Goal: Information Seeking & Learning: Learn about a topic

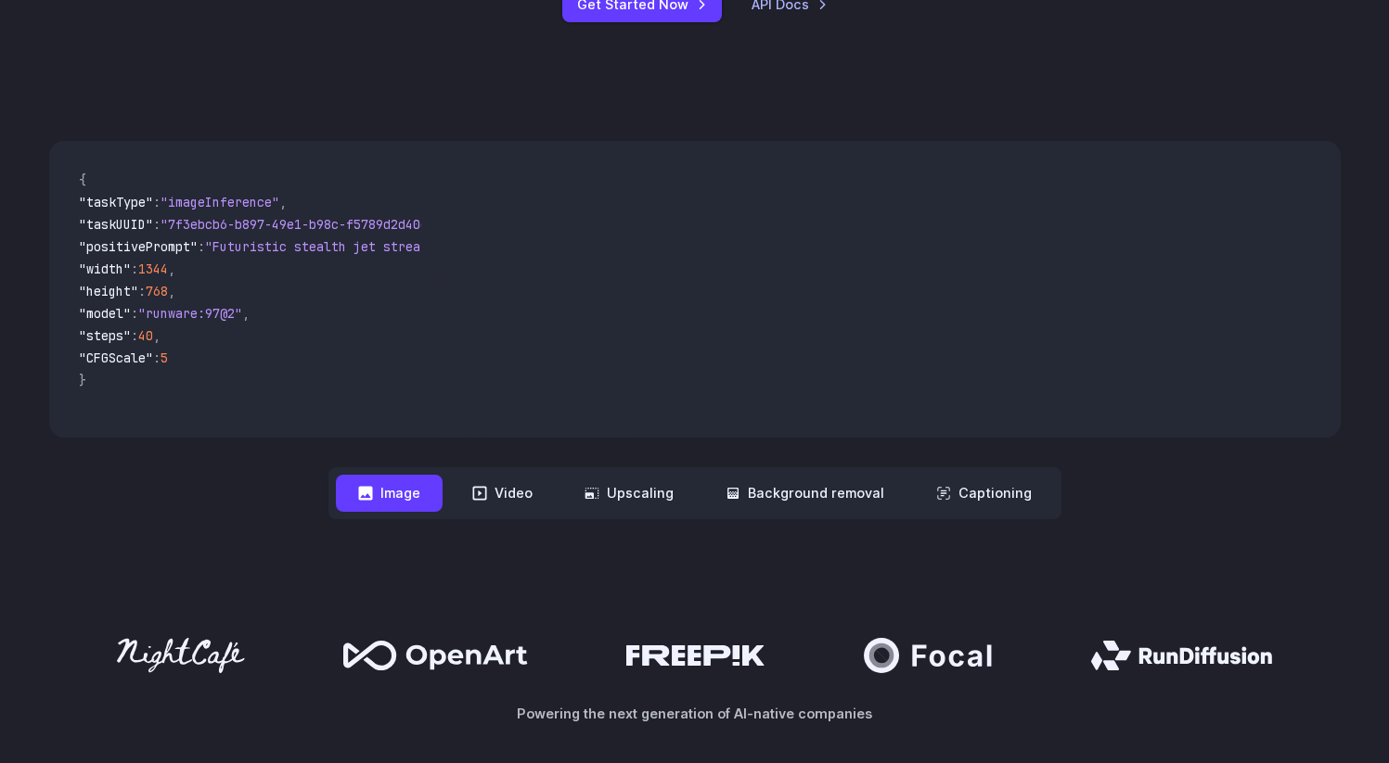
scroll to position [477, 0]
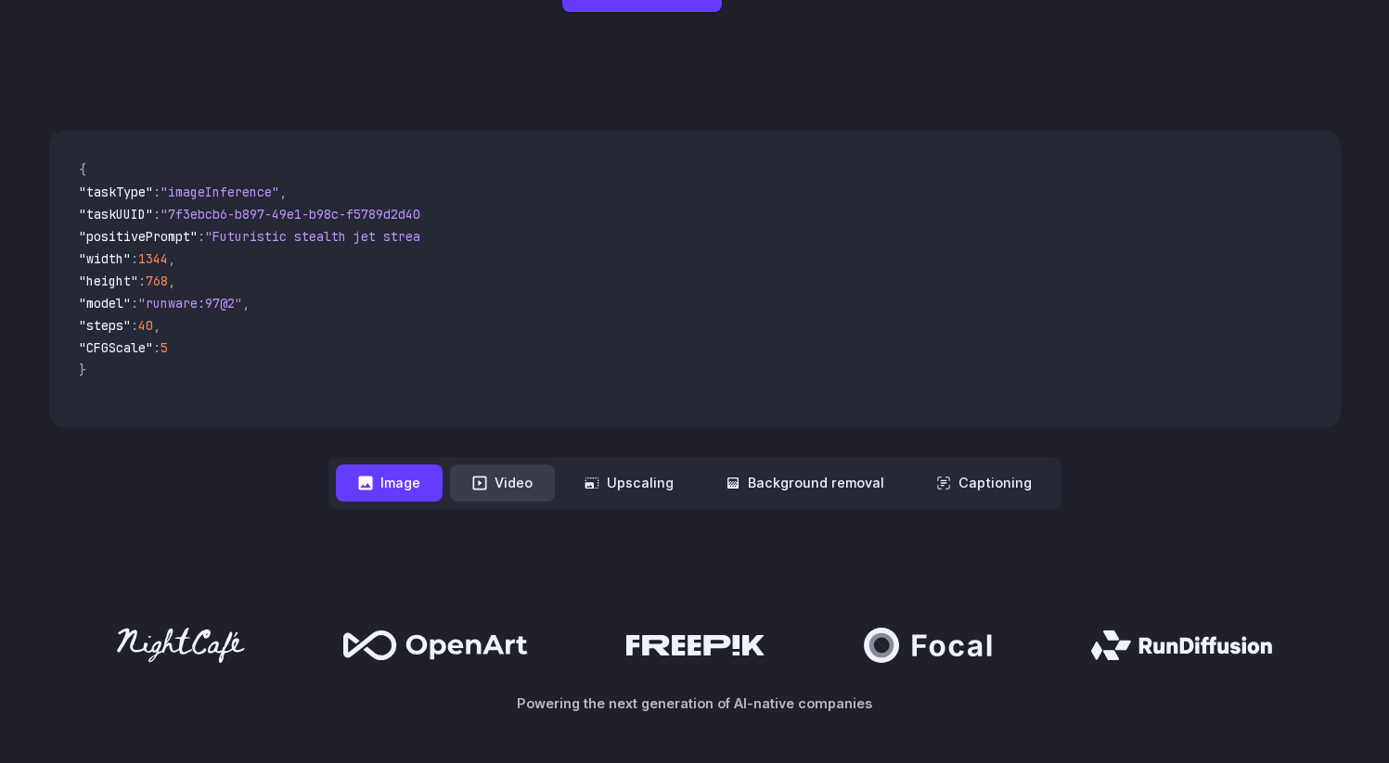
click at [526, 494] on button "Video" at bounding box center [502, 483] width 105 height 36
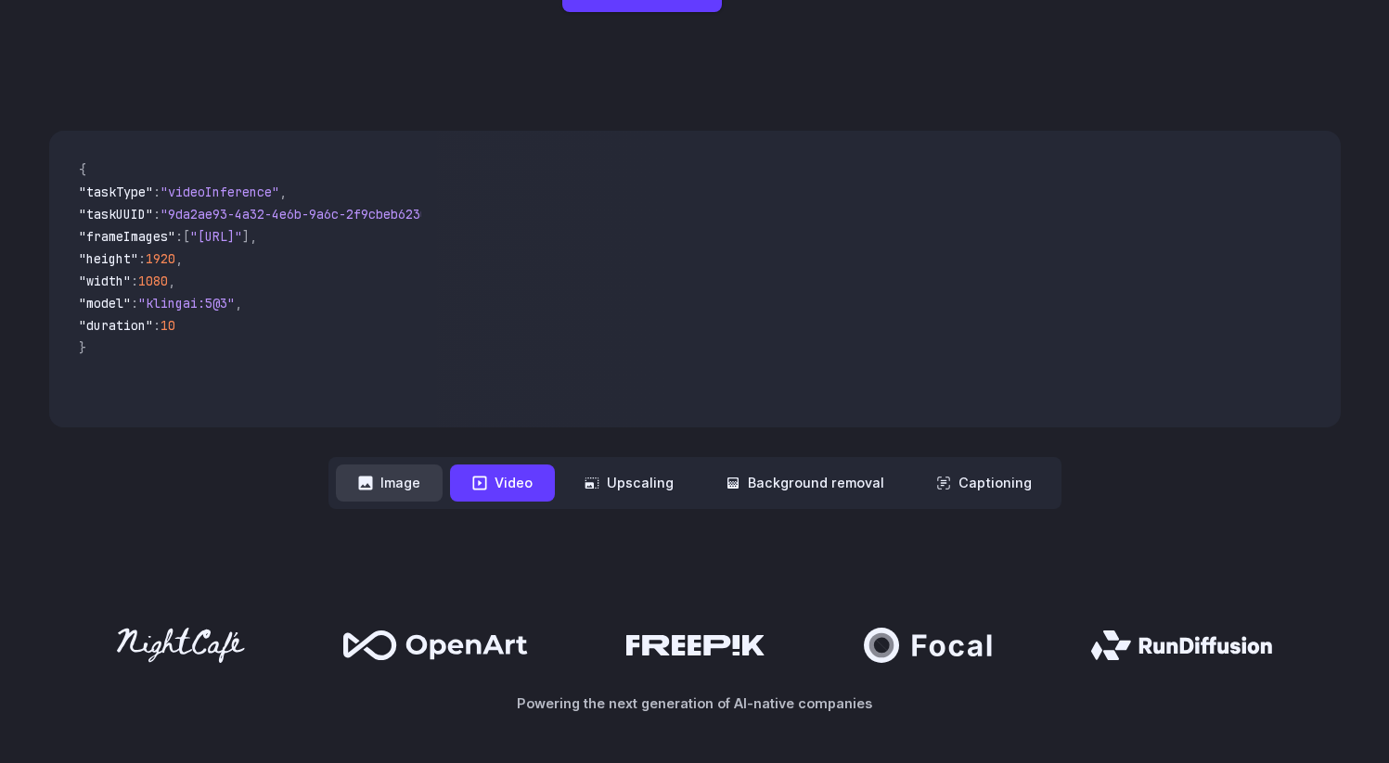
click at [422, 479] on button "Image" at bounding box center [389, 483] width 107 height 36
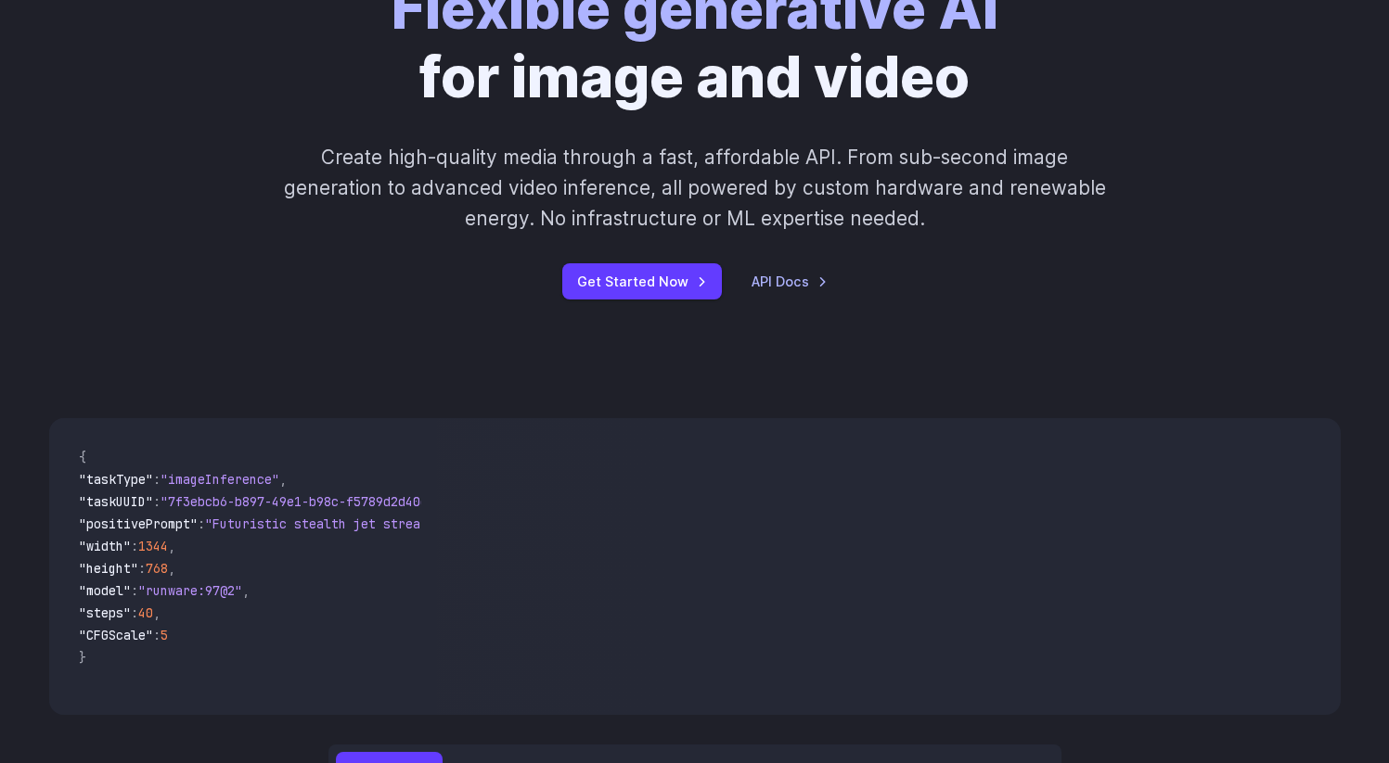
scroll to position [0, 0]
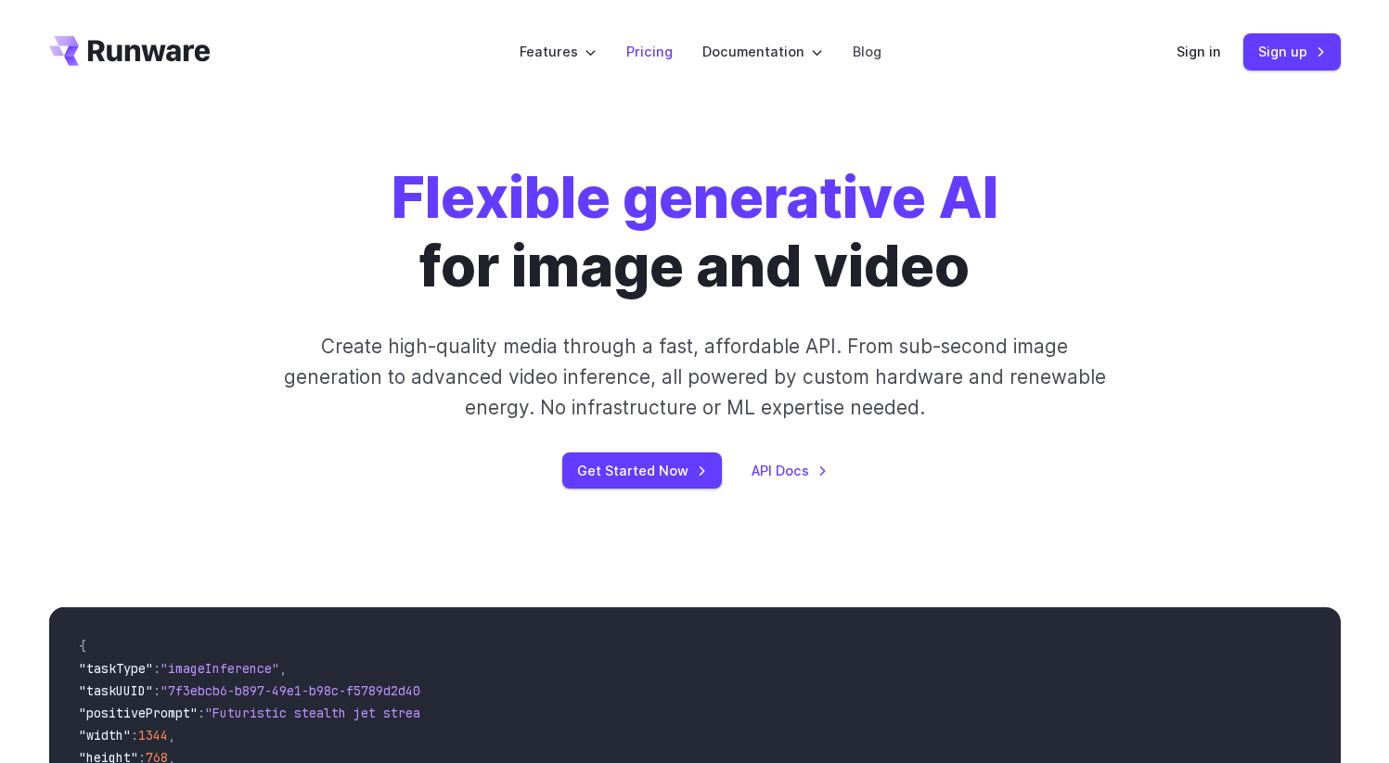
click at [658, 52] on link "Pricing" at bounding box center [649, 51] width 46 height 21
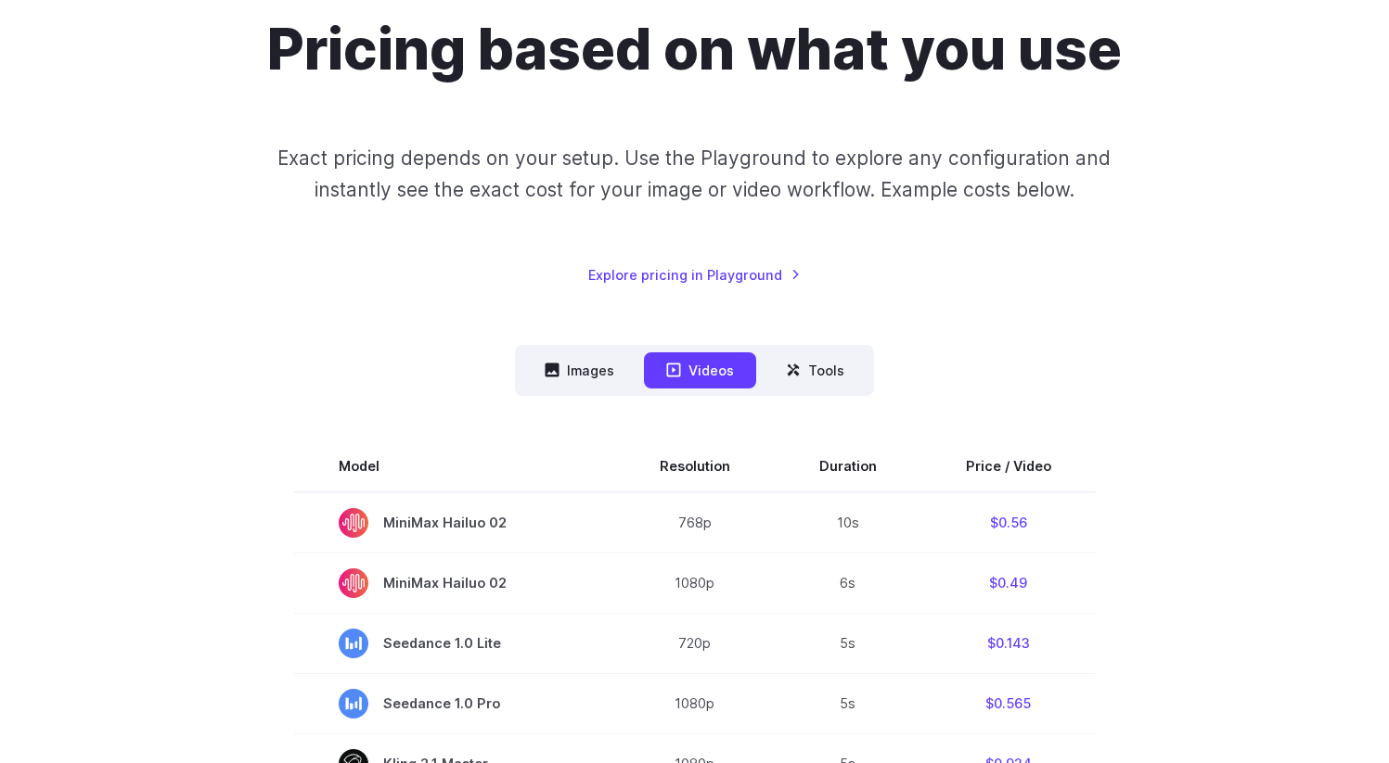
scroll to position [265, 0]
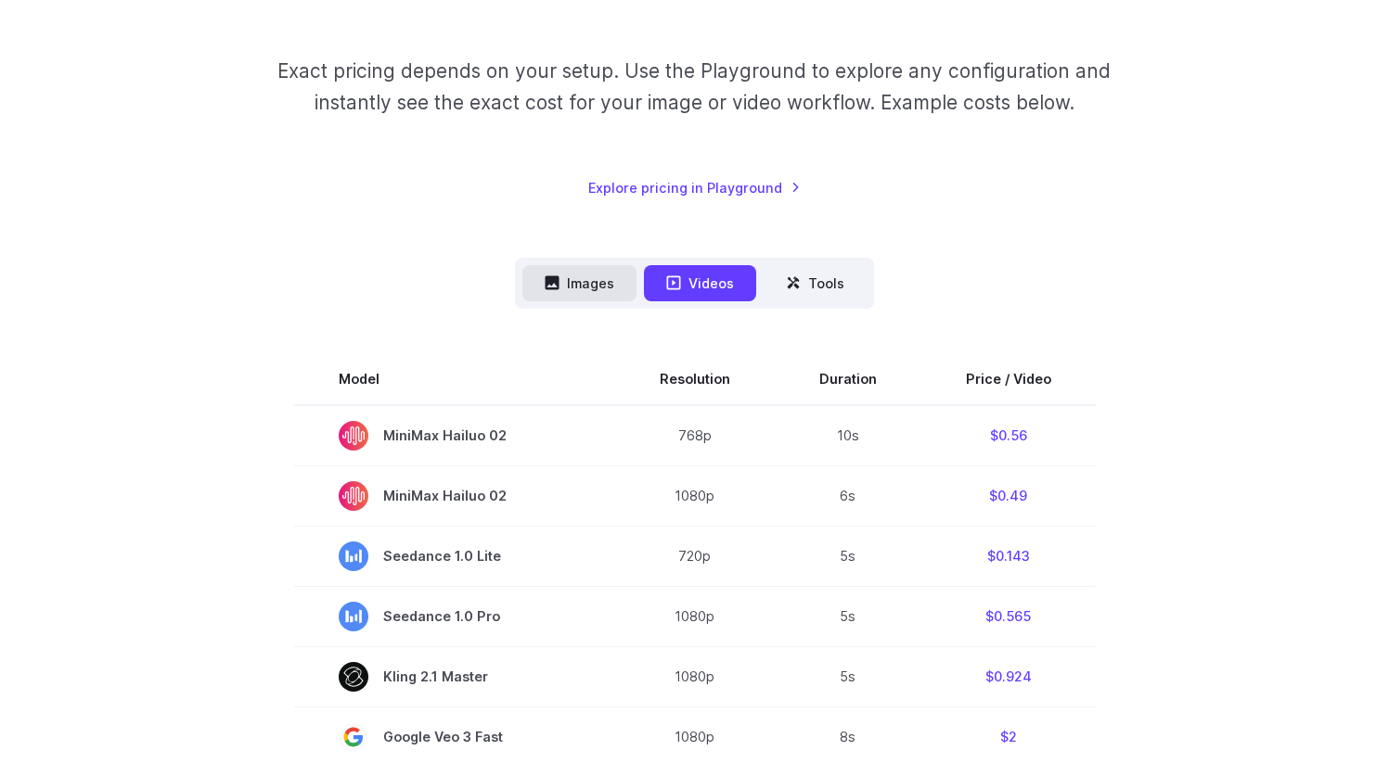
click at [595, 286] on button "Images" at bounding box center [579, 283] width 114 height 36
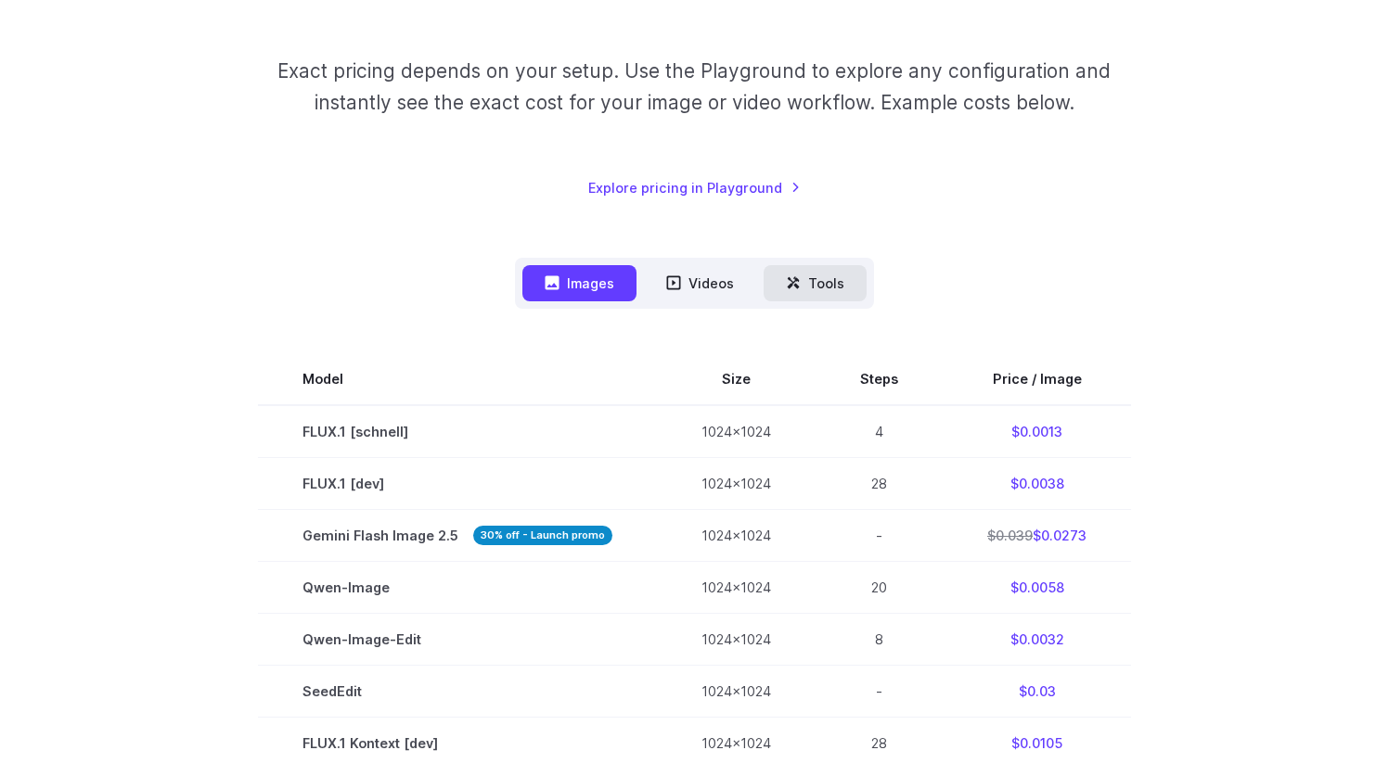
click at [833, 292] on button "Tools" at bounding box center [814, 283] width 103 height 36
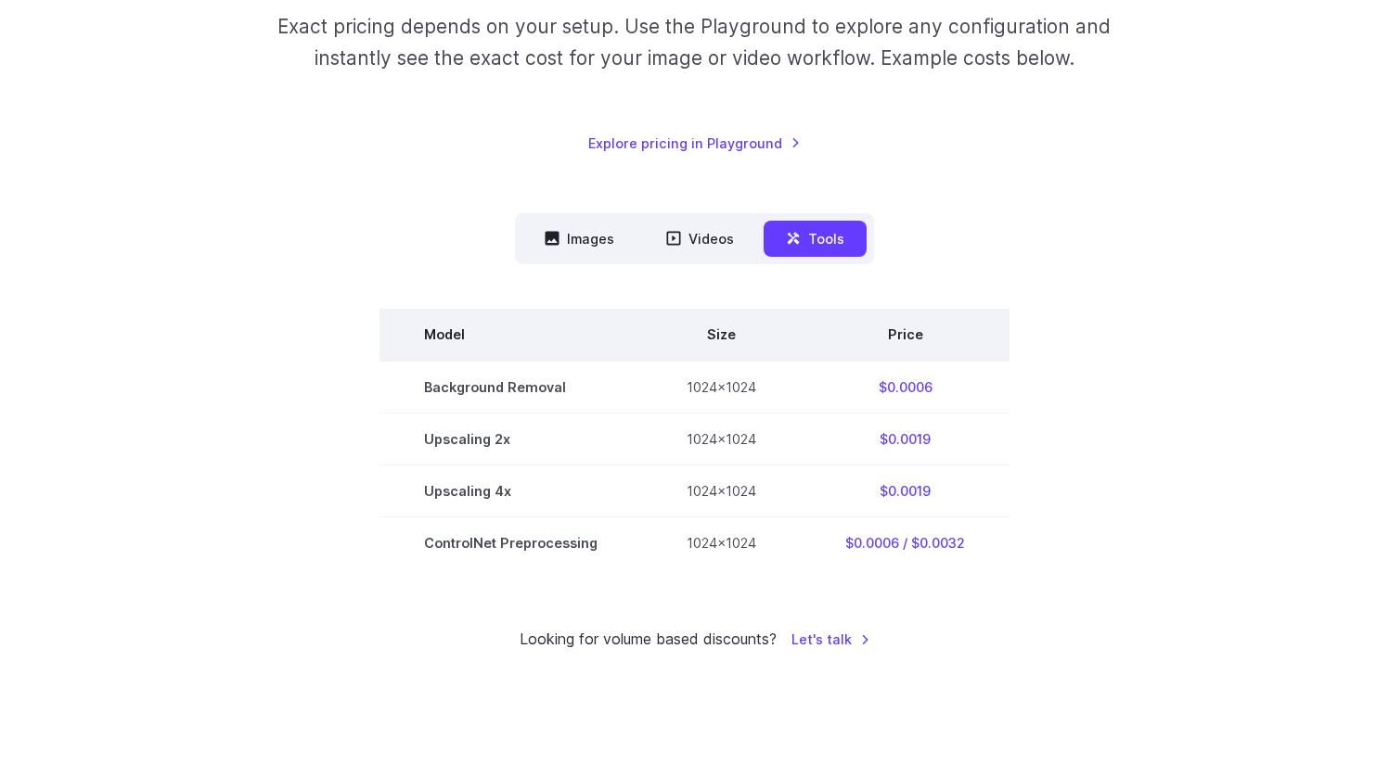
scroll to position [312, 0]
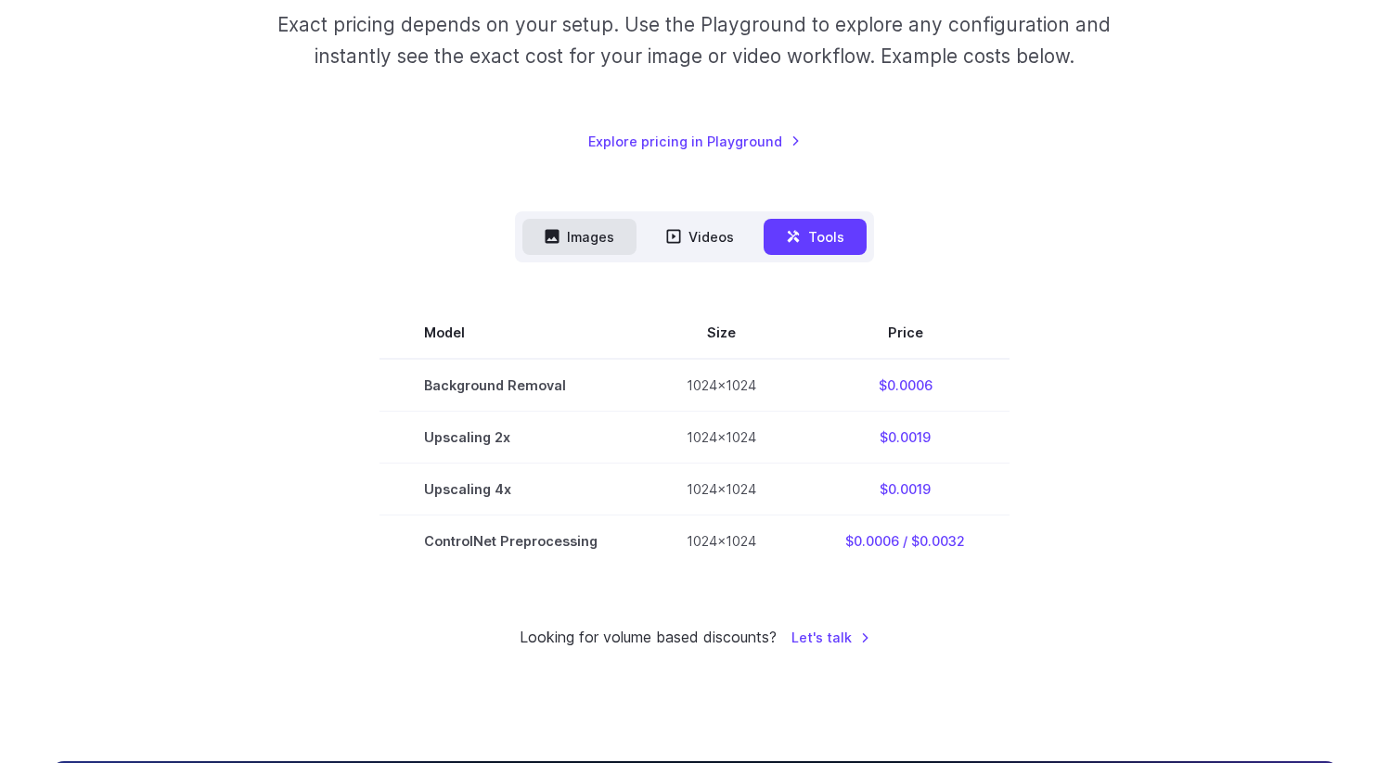
click at [573, 239] on button "Images" at bounding box center [579, 237] width 114 height 36
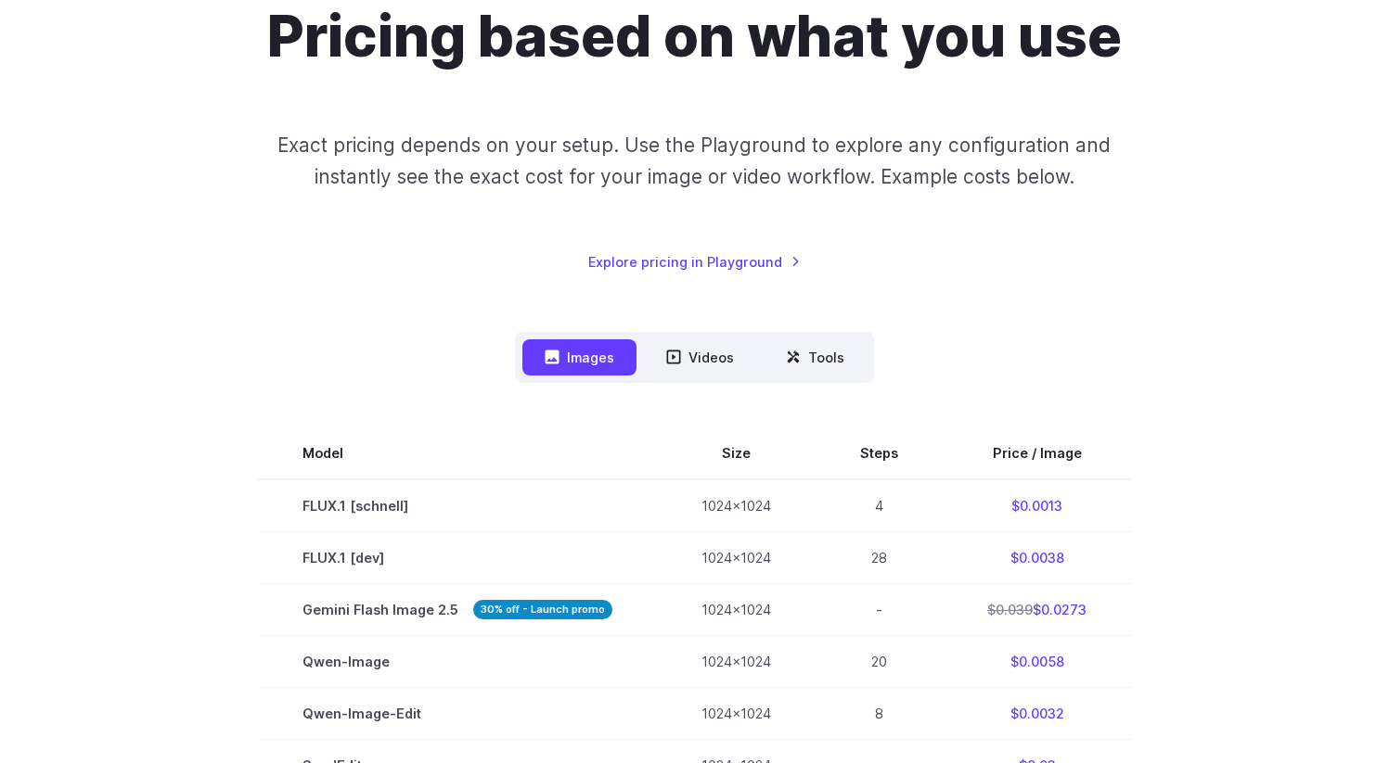
scroll to position [0, 0]
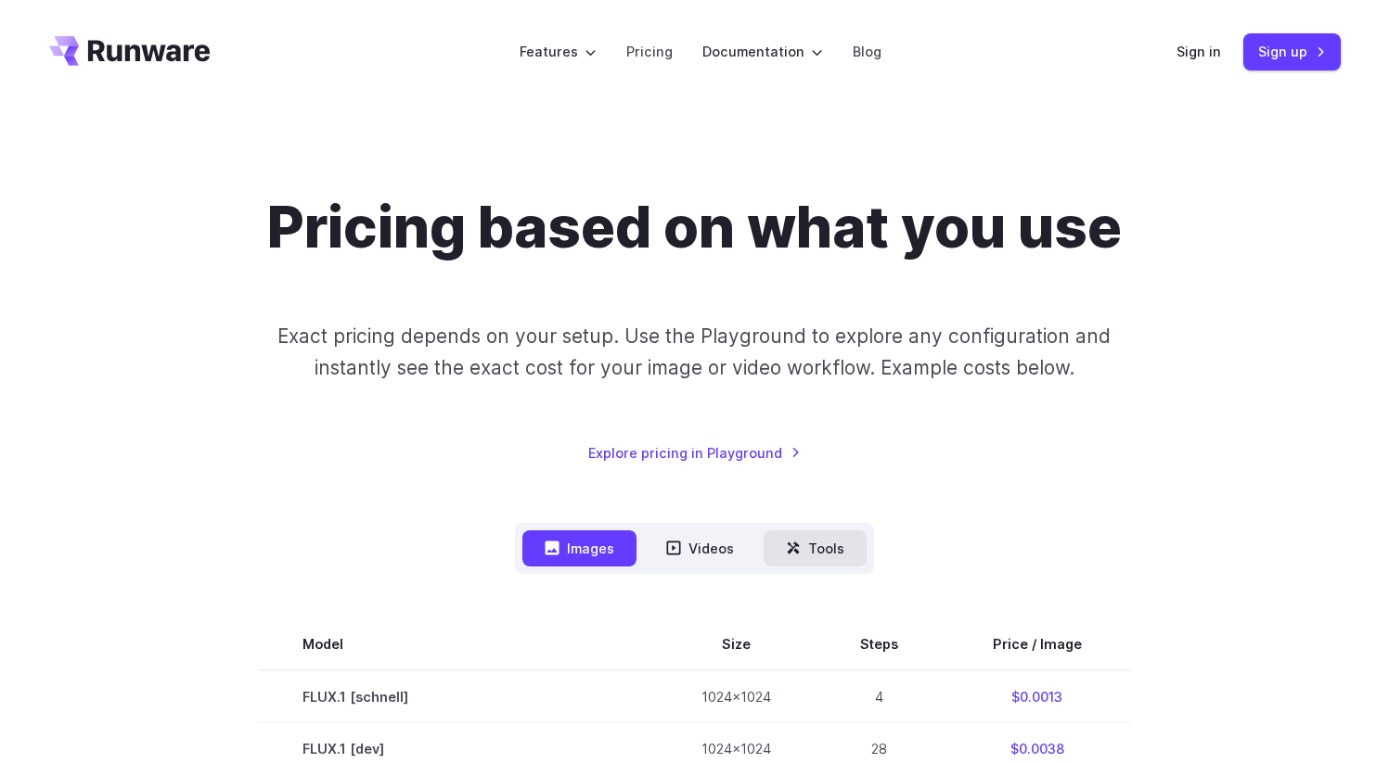
click at [840, 545] on button "Tools" at bounding box center [814, 549] width 103 height 36
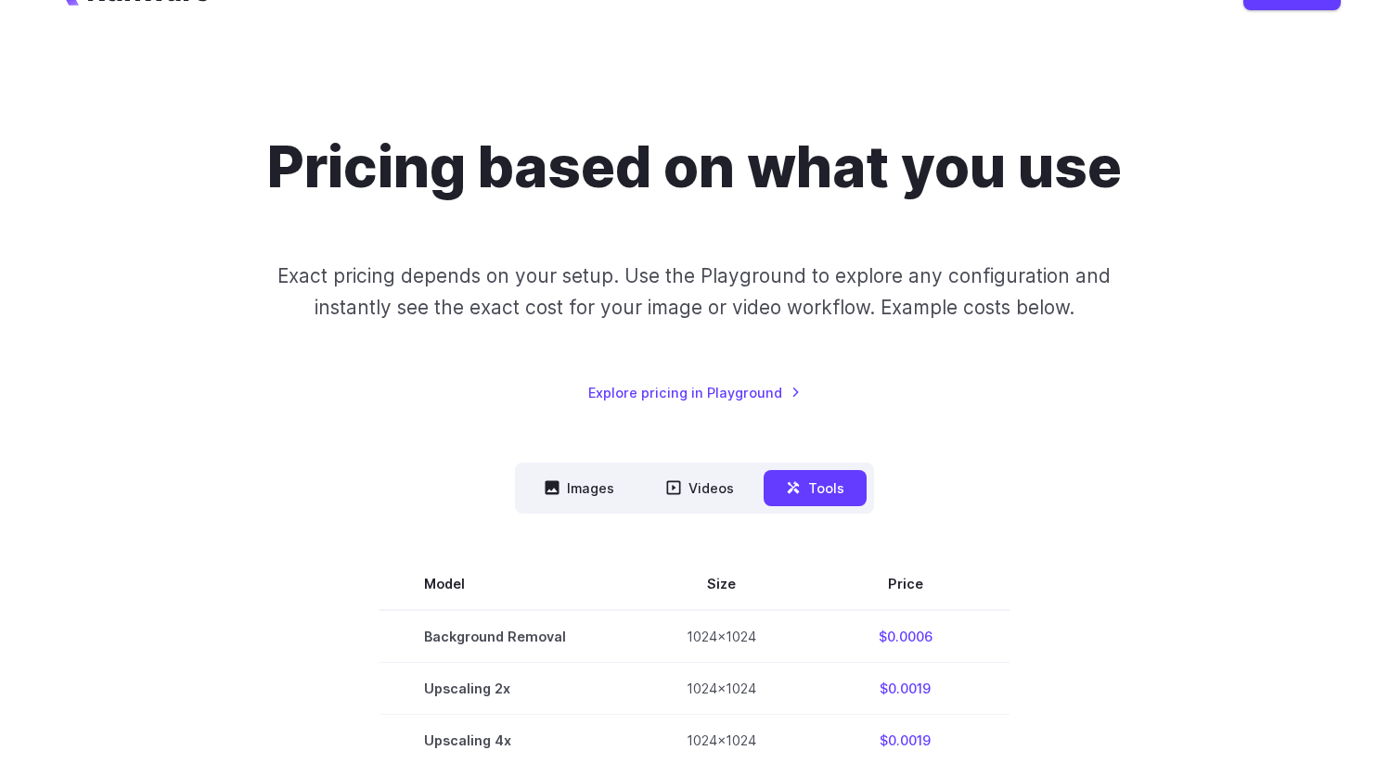
scroll to position [69, 0]
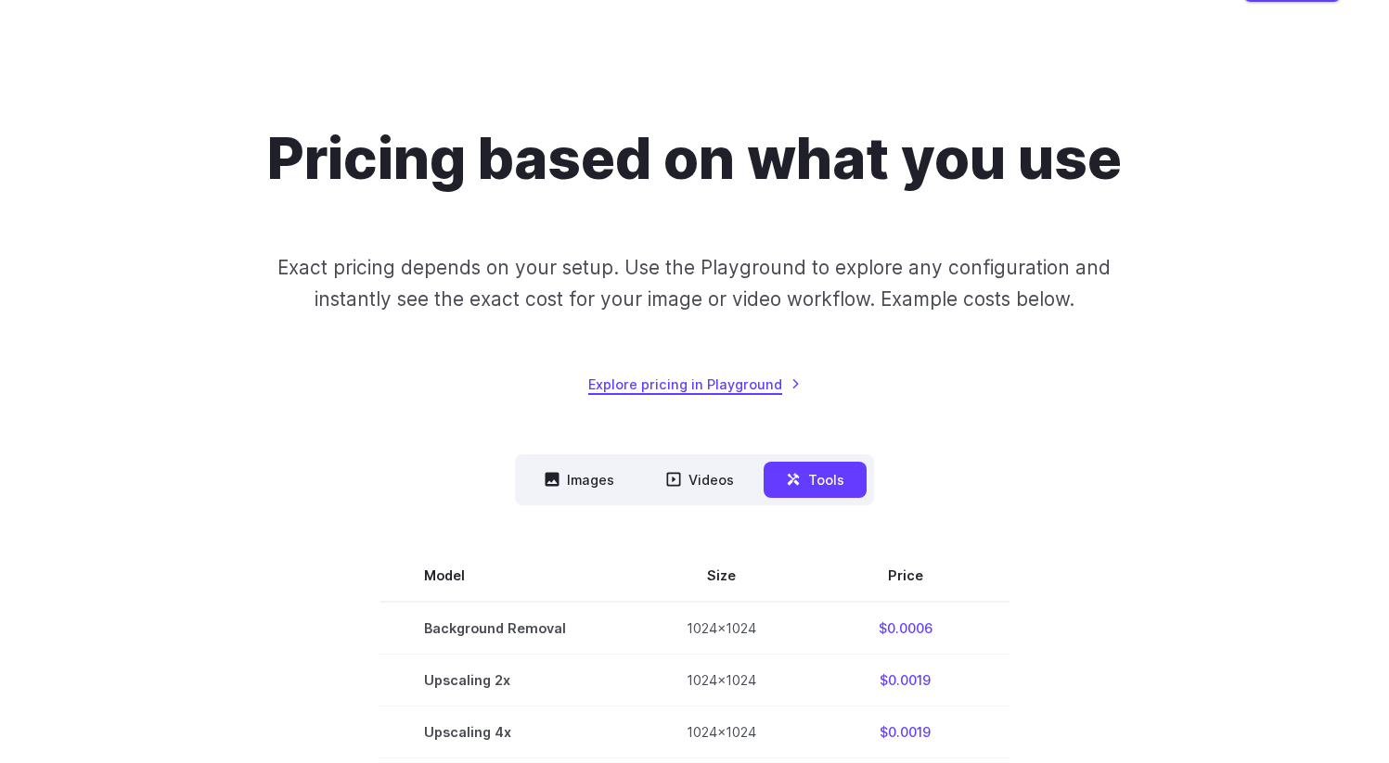
click at [686, 384] on link "Explore pricing in Playground" at bounding box center [694, 384] width 212 height 21
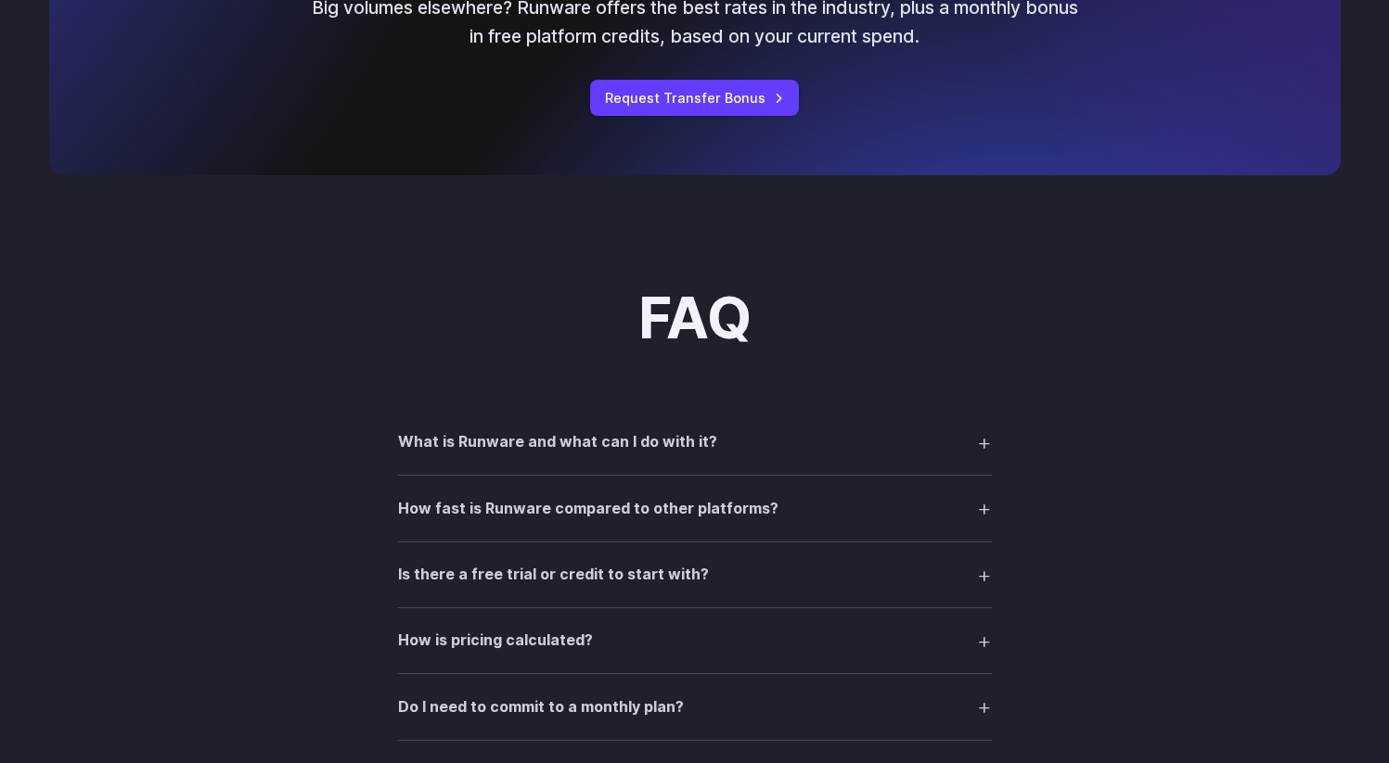
scroll to position [2417, 0]
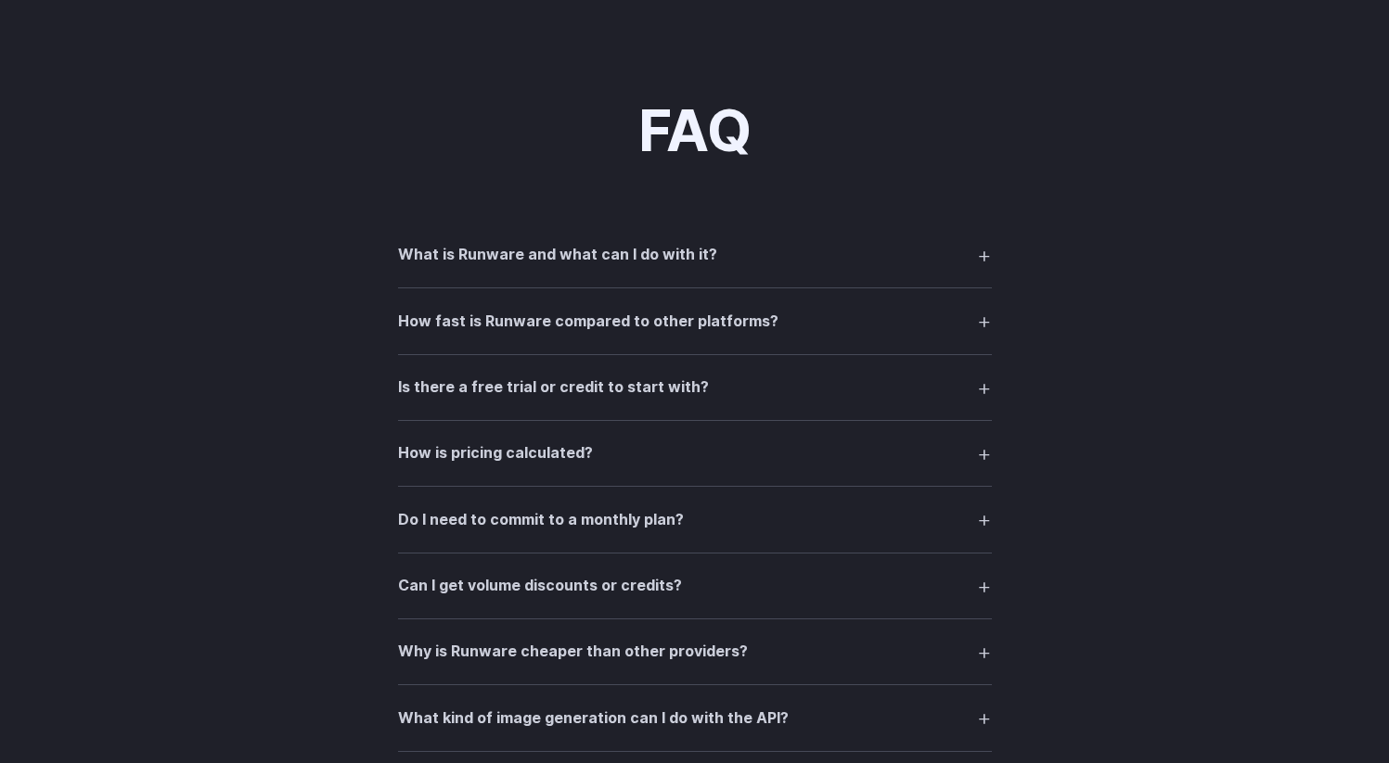
click at [619, 334] on h3 "How fast is Runware compared to other platforms?" at bounding box center [588, 322] width 380 height 24
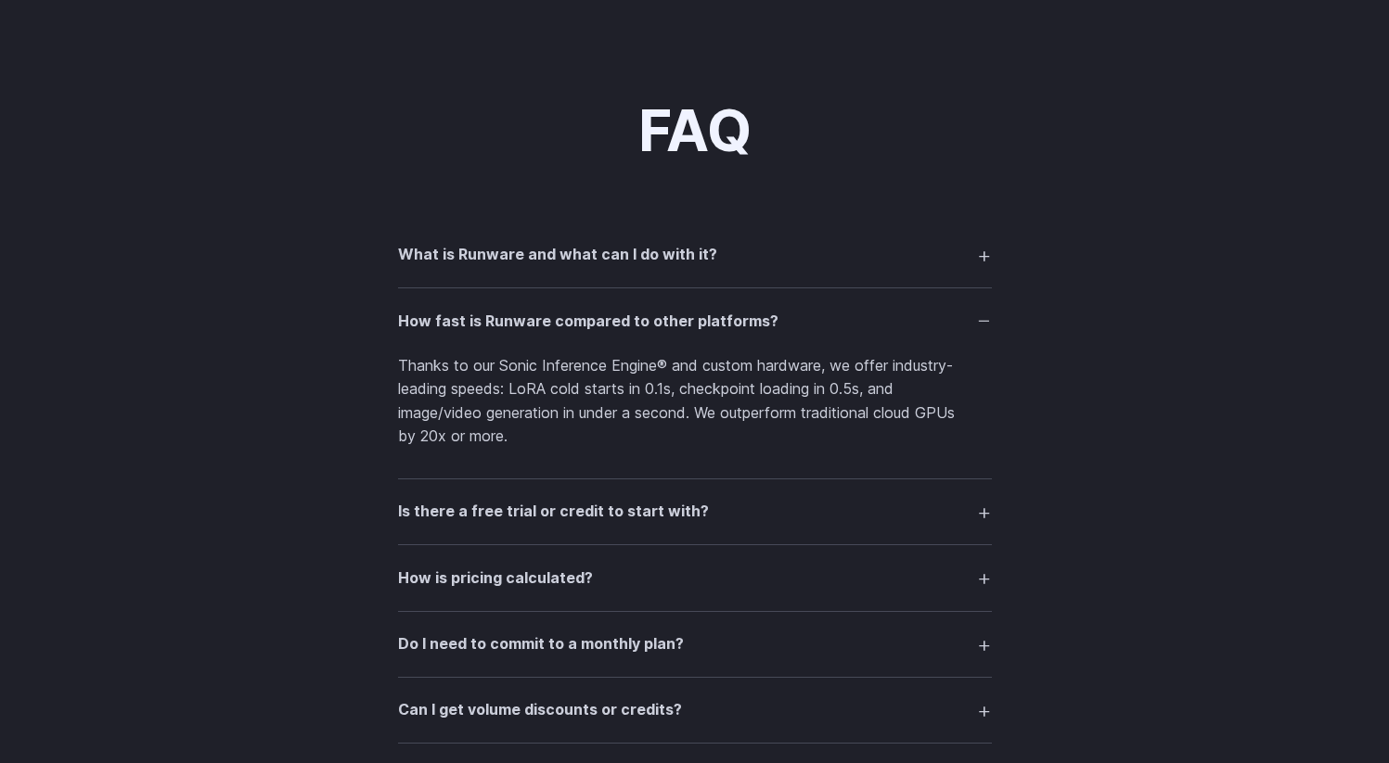
click at [619, 334] on h3 "How fast is Runware compared to other platforms?" at bounding box center [588, 322] width 380 height 24
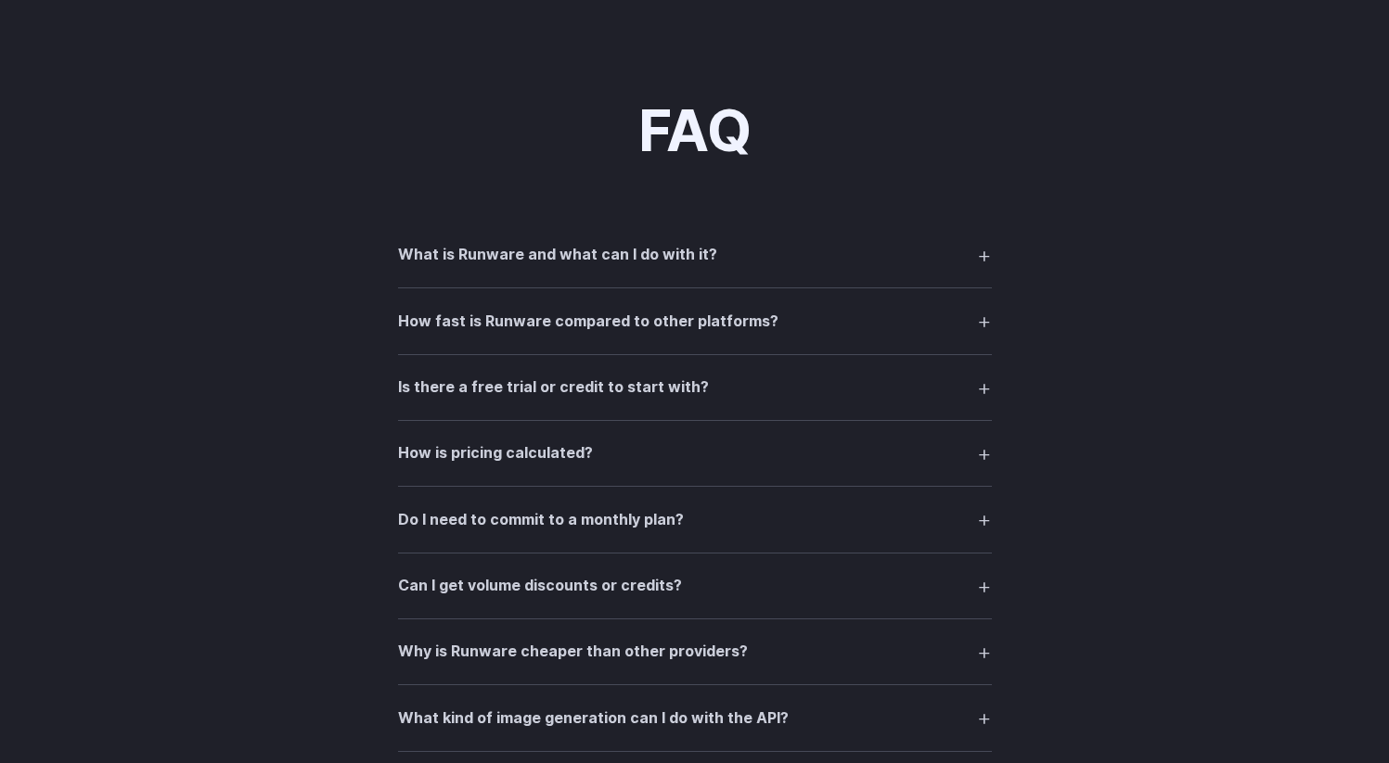
click at [644, 400] on h3 "Is there a free trial or credit to start with?" at bounding box center [553, 388] width 311 height 24
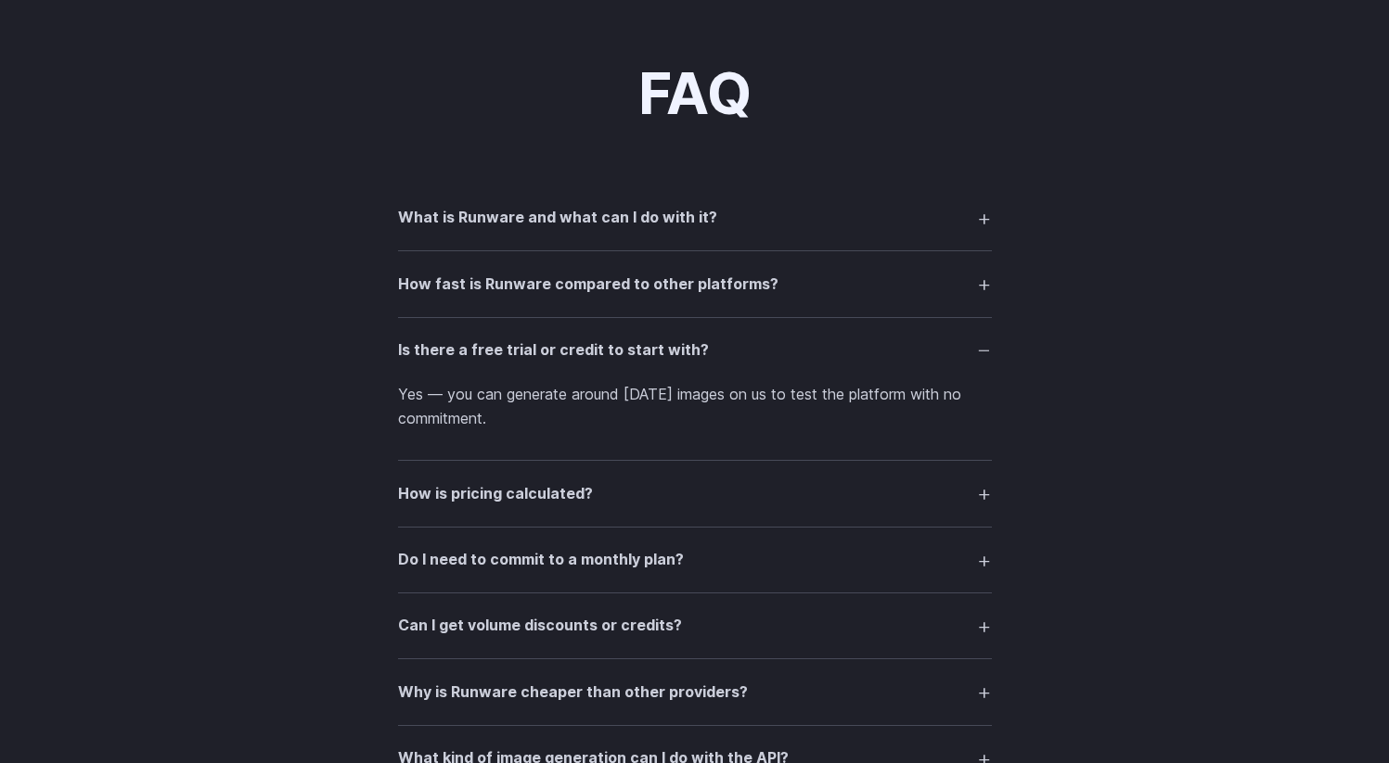
scroll to position [2456, 0]
click at [680, 498] on summary "How is pricing calculated?" at bounding box center [695, 492] width 594 height 35
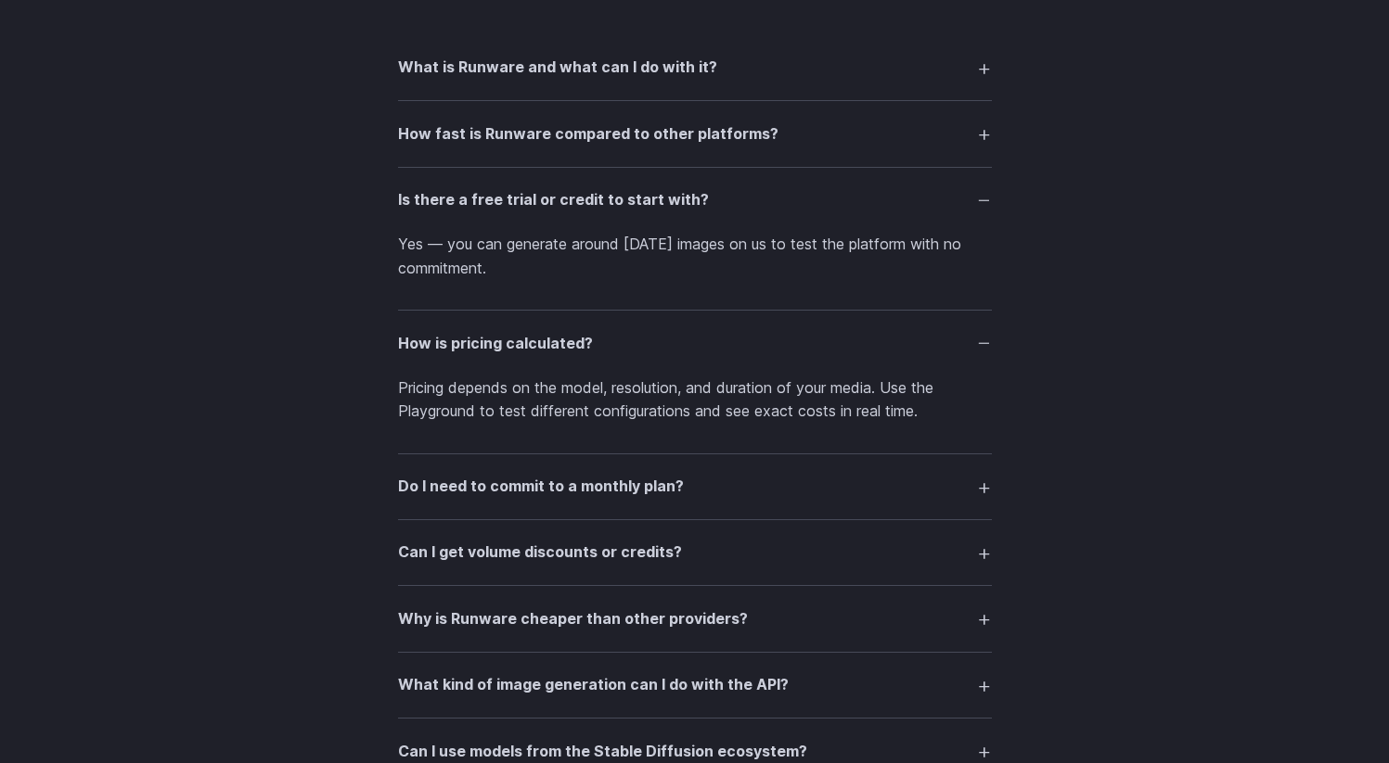
scroll to position [2606, 0]
click at [662, 498] on h3 "Do I need to commit to a monthly plan?" at bounding box center [541, 486] width 286 height 24
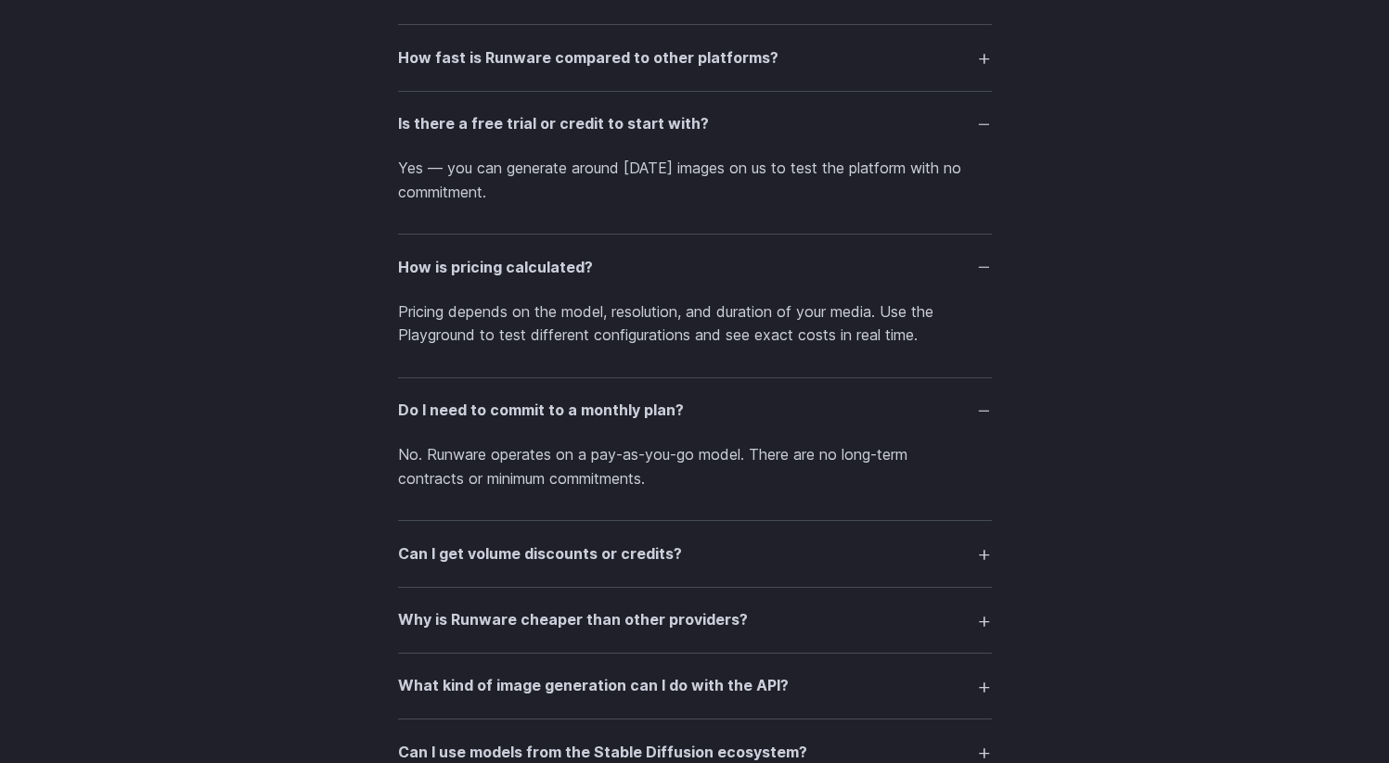
scroll to position [2696, 0]
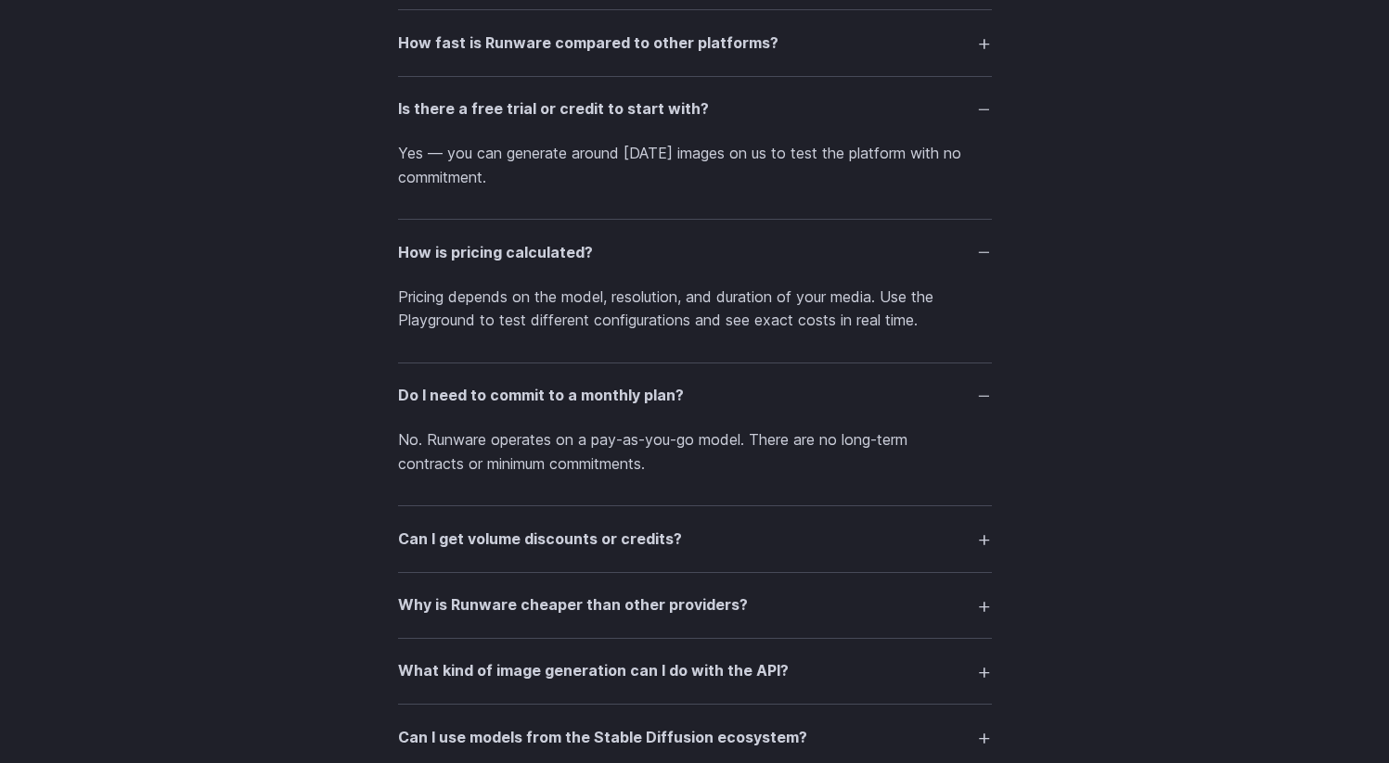
click at [719, 572] on details "Can I get volume discounts or credits? Yes. If you're generating media at scale…" at bounding box center [695, 540] width 594 height 66
click at [700, 552] on summary "Can I get volume discounts or credits?" at bounding box center [695, 538] width 594 height 35
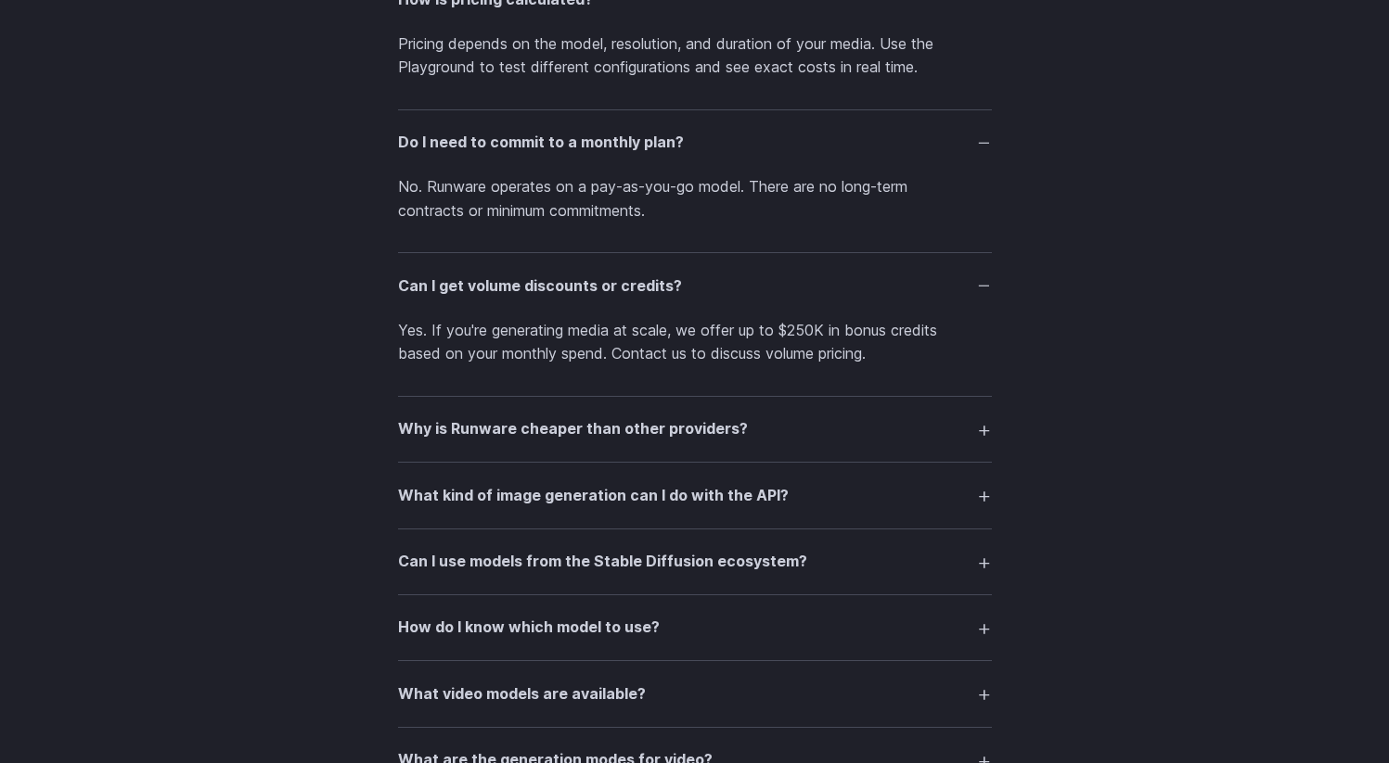
scroll to position [2953, 0]
